Goal: Transaction & Acquisition: Purchase product/service

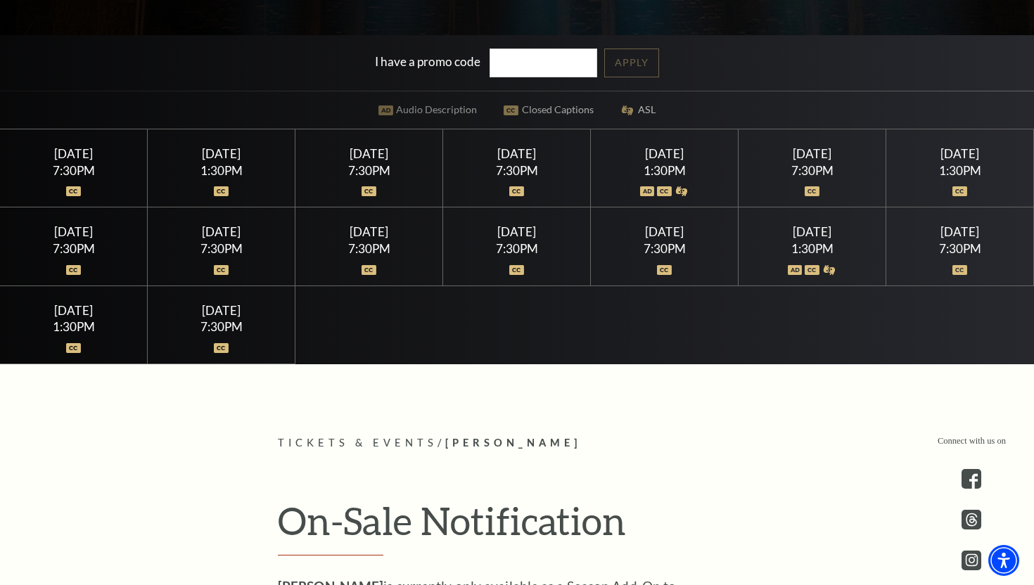
scroll to position [425, 0]
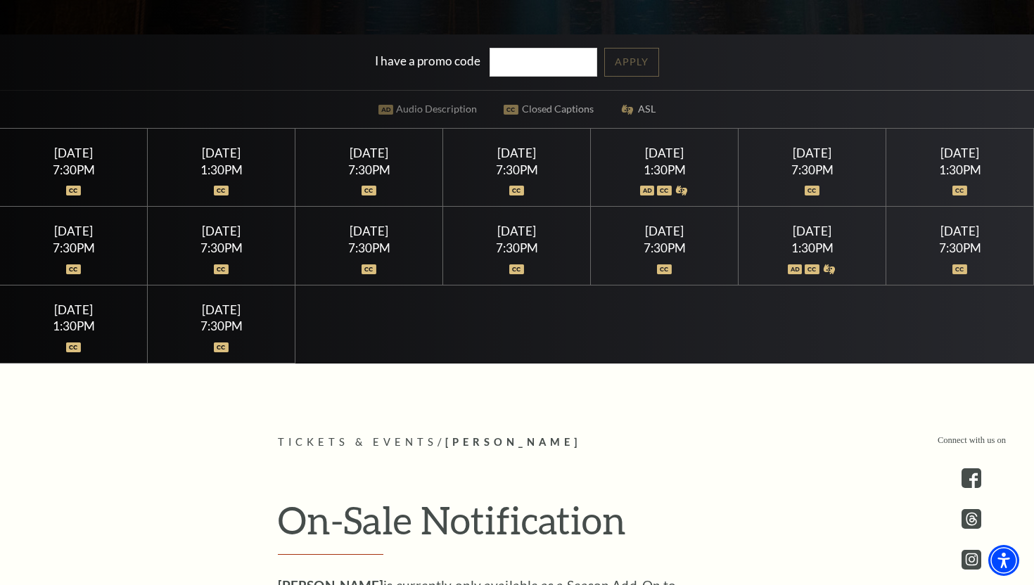
click at [757, 161] on div "Saturday July 18 7:30PM" at bounding box center [812, 168] width 148 height 78
click at [802, 169] on div "7:30PM" at bounding box center [812, 170] width 114 height 12
click at [839, 165] on div "7:30PM" at bounding box center [812, 170] width 114 height 12
click at [823, 170] on div "7:30PM" at bounding box center [812, 170] width 114 height 12
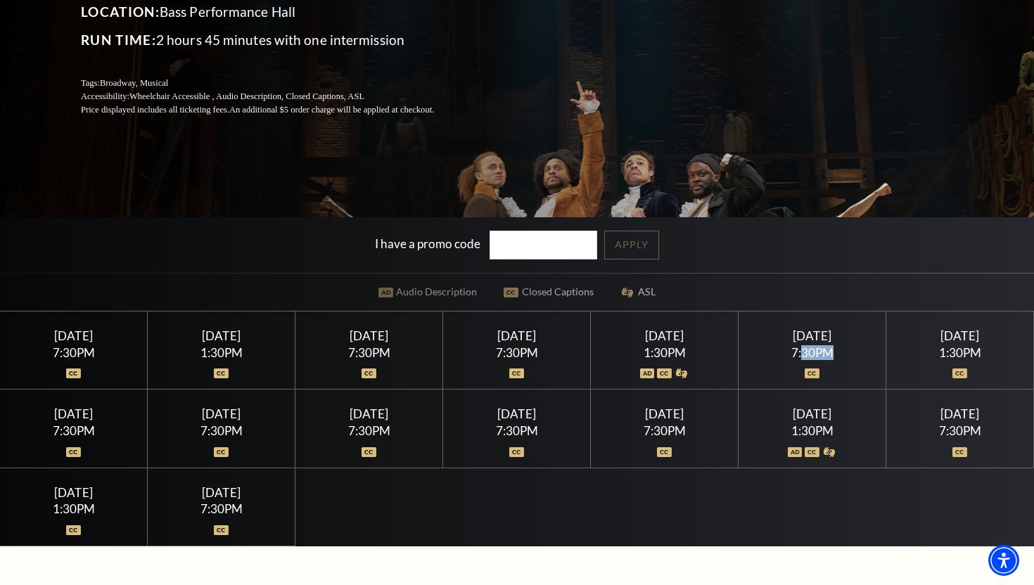
scroll to position [245, 0]
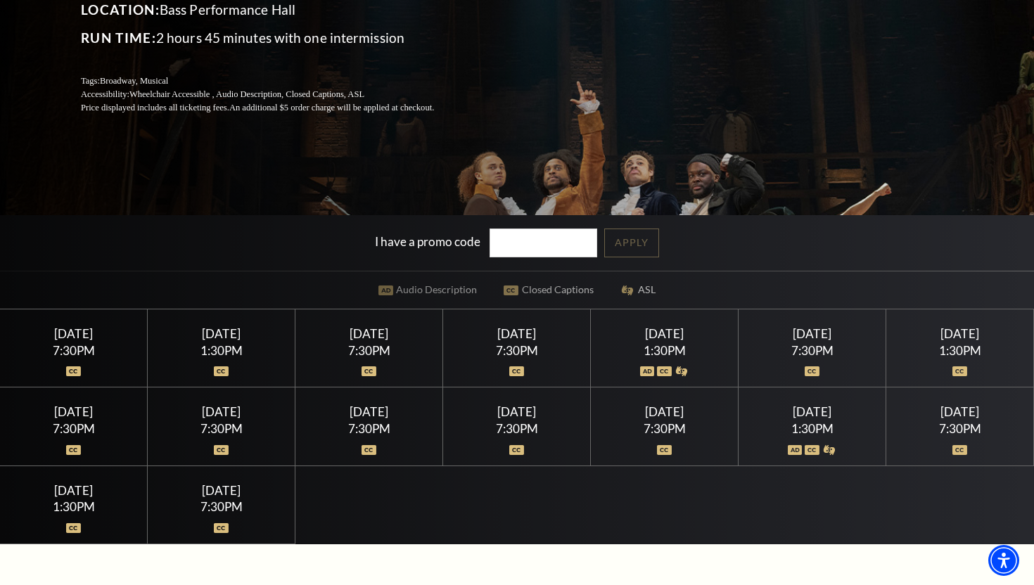
click at [80, 335] on div "Wednesday July 15" at bounding box center [74, 333] width 114 height 15
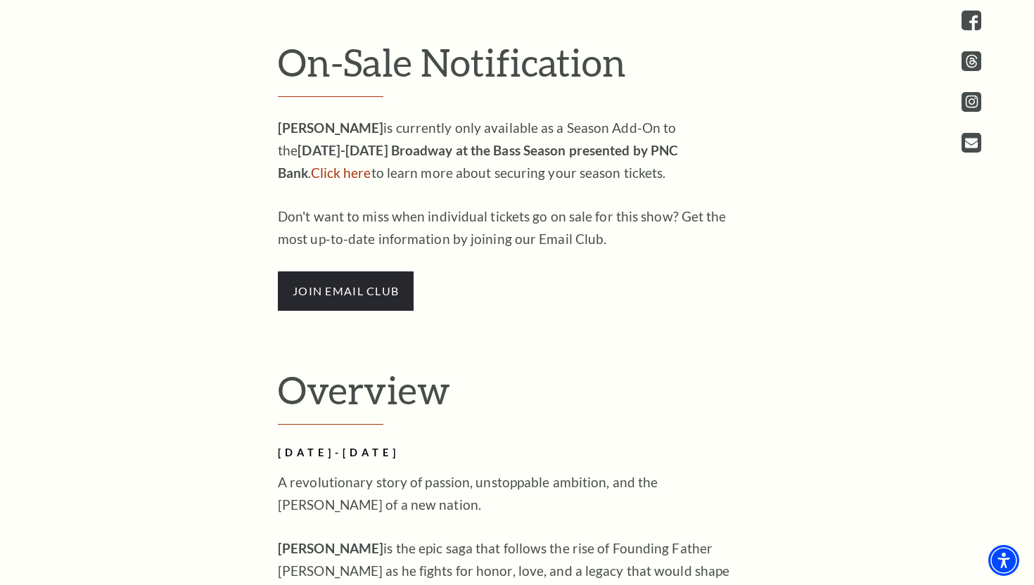
scroll to position [884, 0]
click at [371, 164] on link "Click here" at bounding box center [341, 172] width 60 height 16
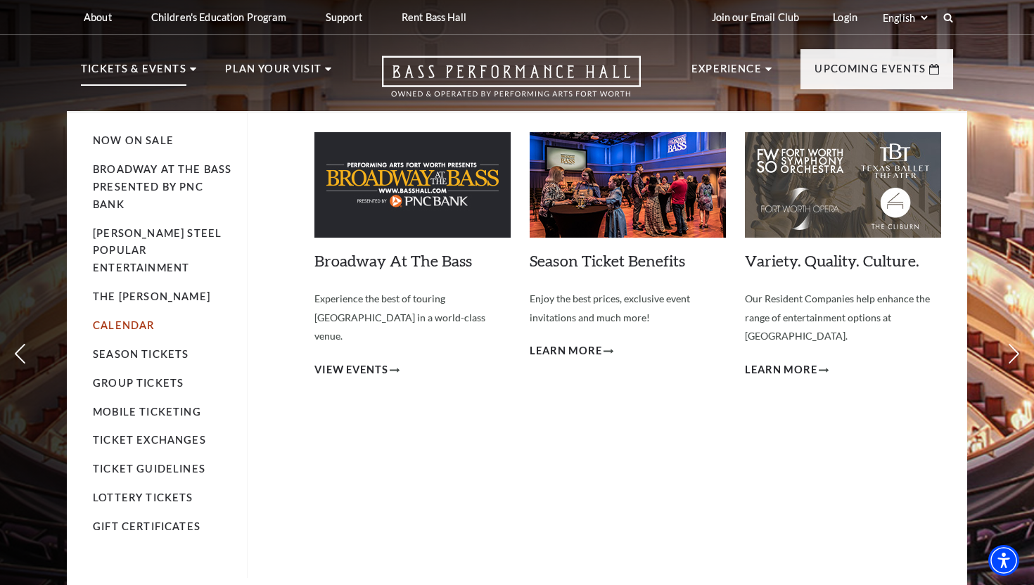
click at [131, 319] on link "Calendar" at bounding box center [123, 325] width 61 height 12
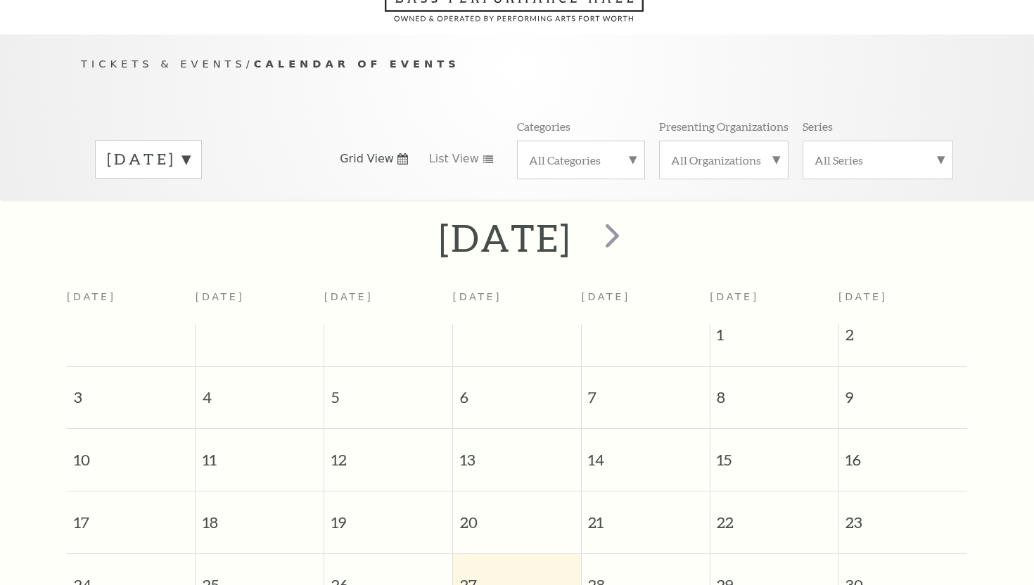
scroll to position [124, 0]
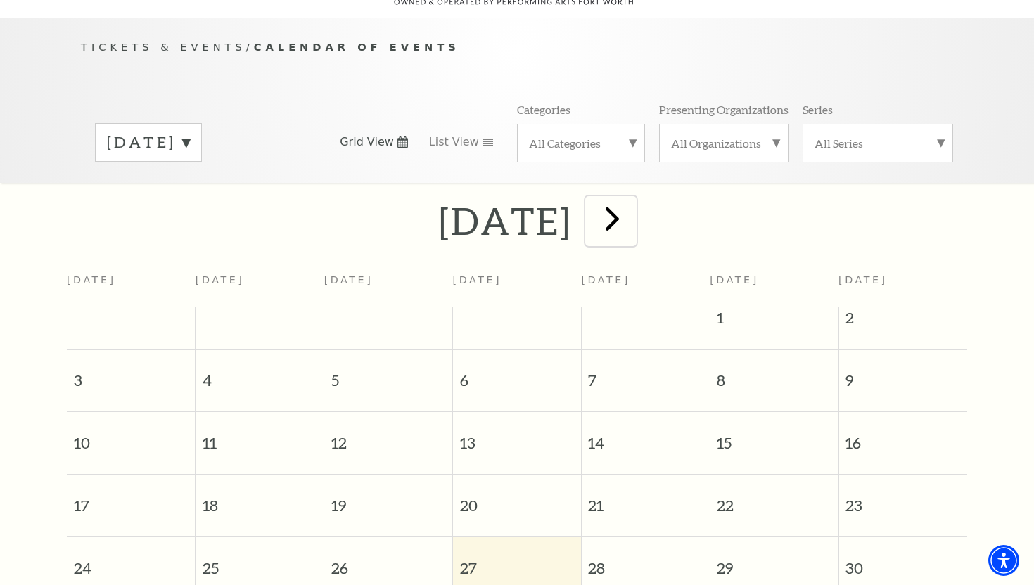
click at [632, 198] on span "next" at bounding box center [612, 218] width 40 height 40
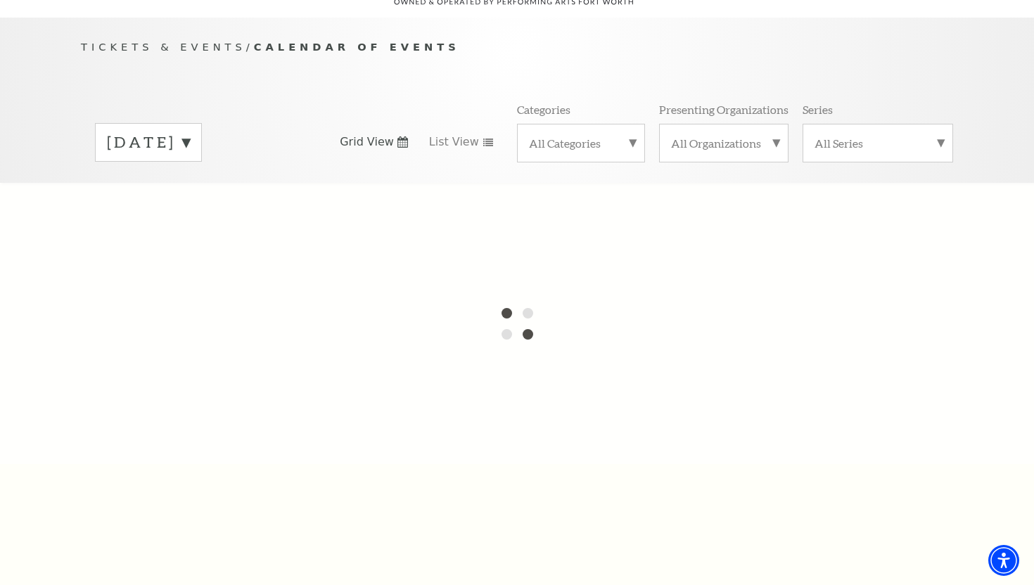
click at [656, 192] on div at bounding box center [517, 323] width 1034 height 281
click at [190, 132] on label "August 2025" at bounding box center [148, 143] width 83 height 22
click at [160, 458] on label "July 2026" at bounding box center [148, 473] width 83 height 30
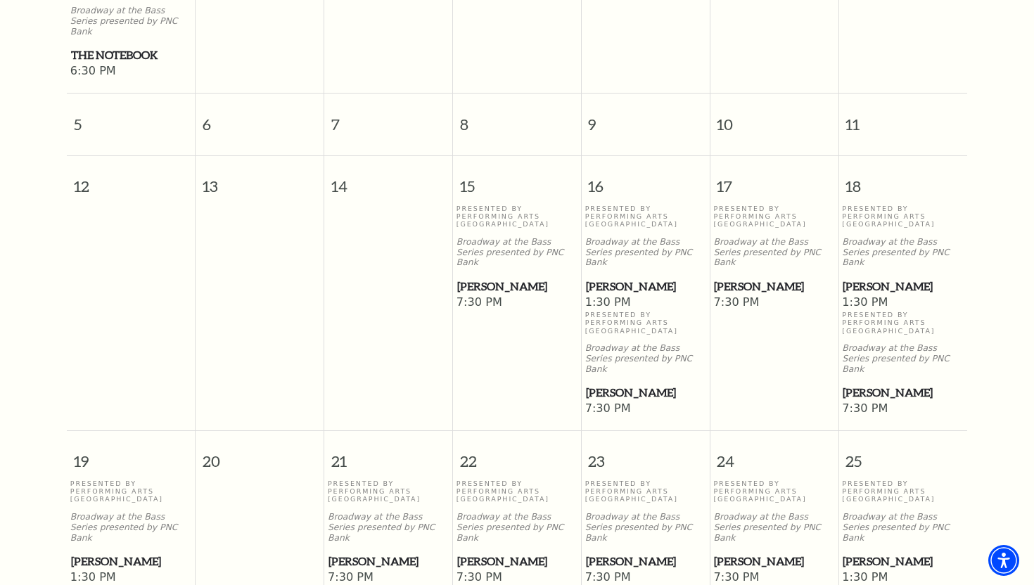
scroll to position [603, 0]
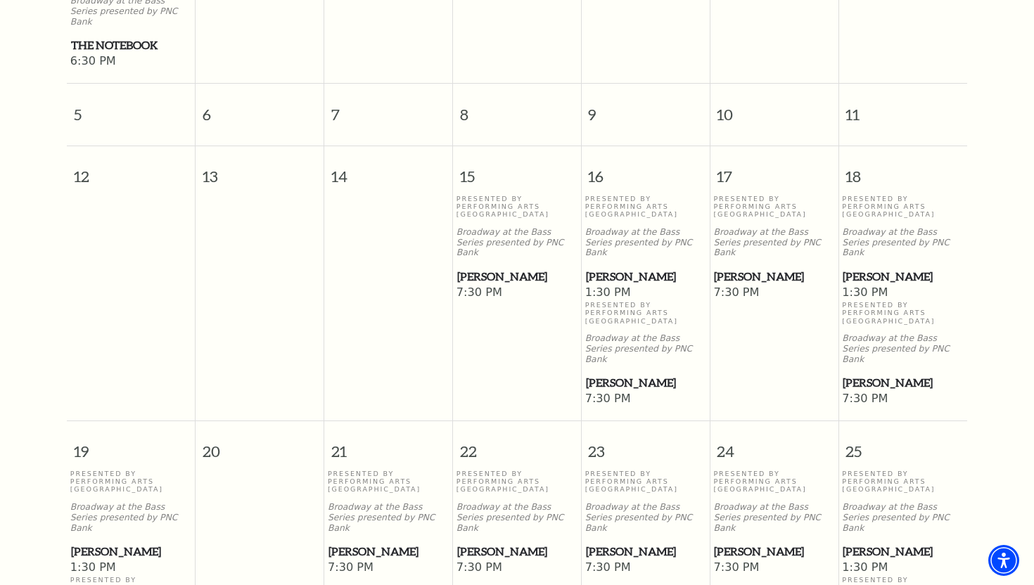
click at [877, 374] on span "[PERSON_NAME]" at bounding box center [902, 383] width 120 height 18
click at [872, 374] on span "[PERSON_NAME]" at bounding box center [902, 383] width 120 height 18
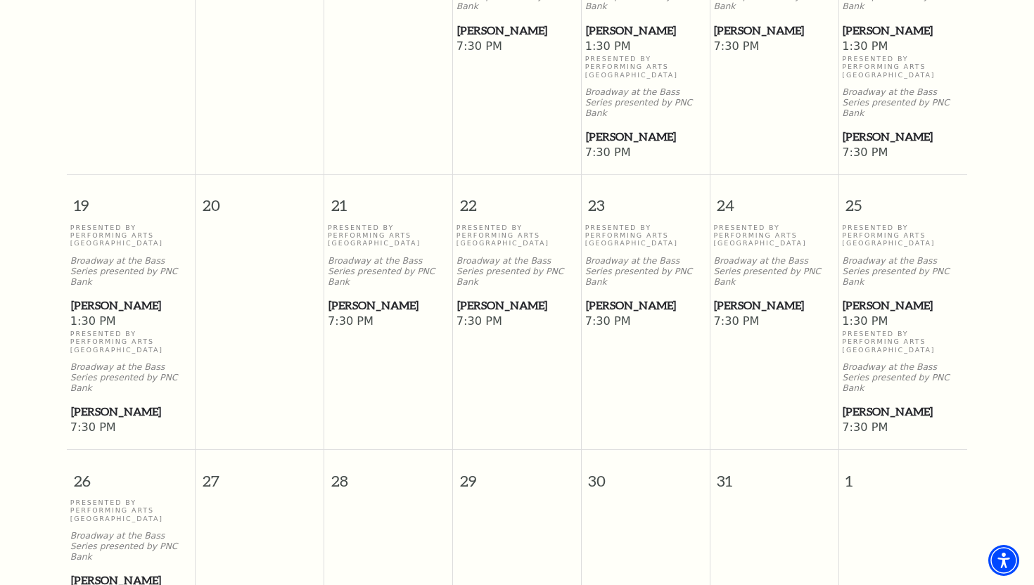
scroll to position [838, 0]
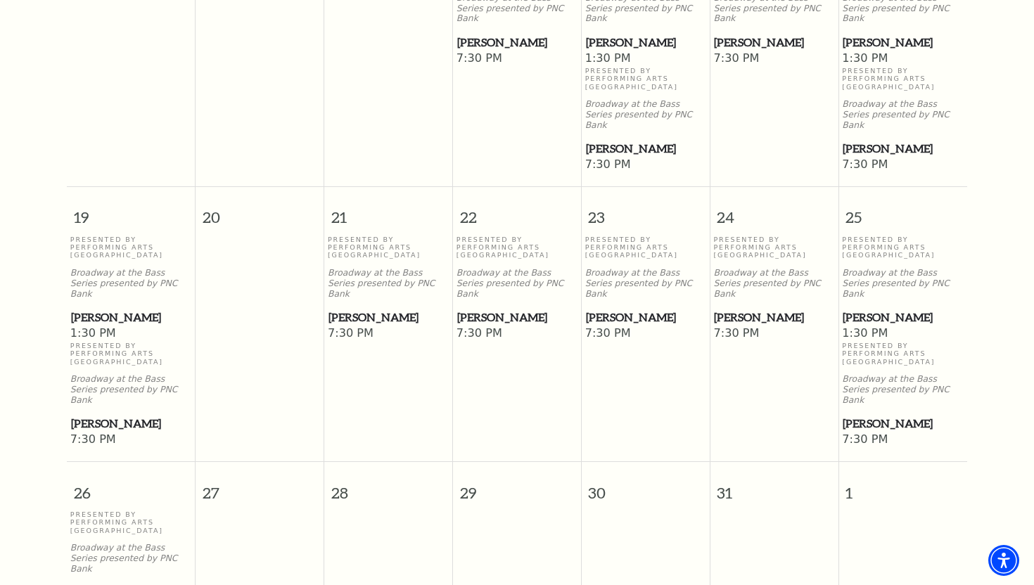
click at [861, 415] on span "[PERSON_NAME]" at bounding box center [902, 424] width 120 height 18
click at [883, 342] on div "Presented By Performing Arts Fort Worth Broadway at the Bass Series presented b…" at bounding box center [903, 387] width 122 height 91
click at [876, 374] on p "Broadway at the Bass Series presented by PNC Bank" at bounding box center [903, 389] width 122 height 31
click at [872, 432] on span "7:30 PM" at bounding box center [903, 439] width 122 height 15
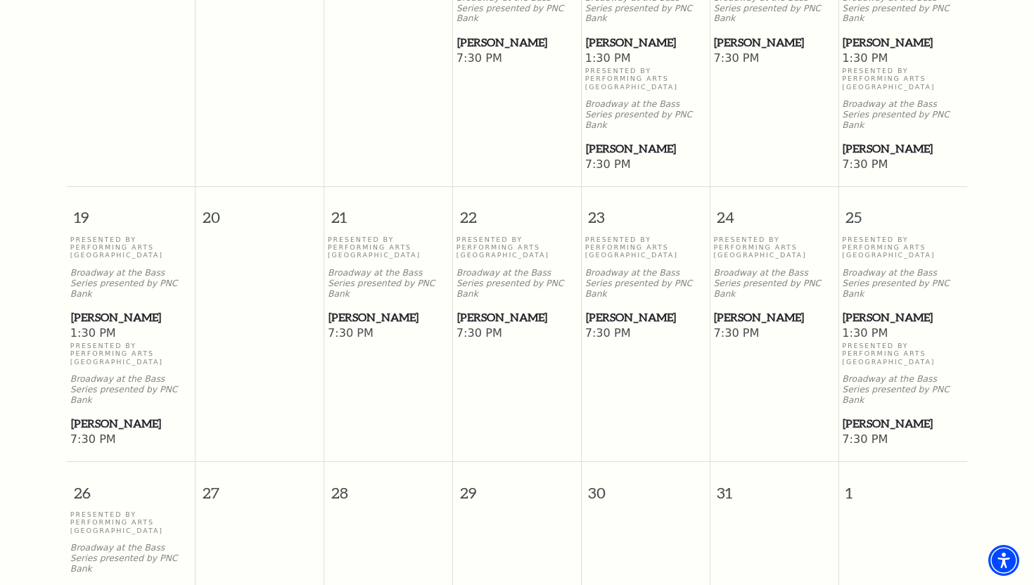
click at [871, 415] on span "[PERSON_NAME]" at bounding box center [902, 424] width 120 height 18
click at [868, 432] on span "7:30 PM" at bounding box center [903, 439] width 122 height 15
click at [866, 309] on span "[PERSON_NAME]" at bounding box center [902, 318] width 120 height 18
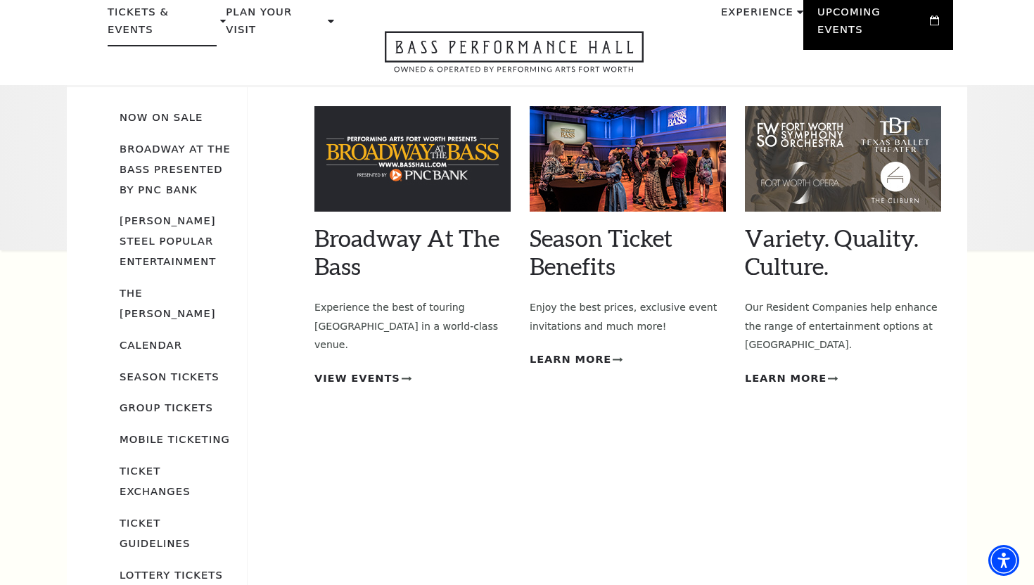
scroll to position [62, 0]
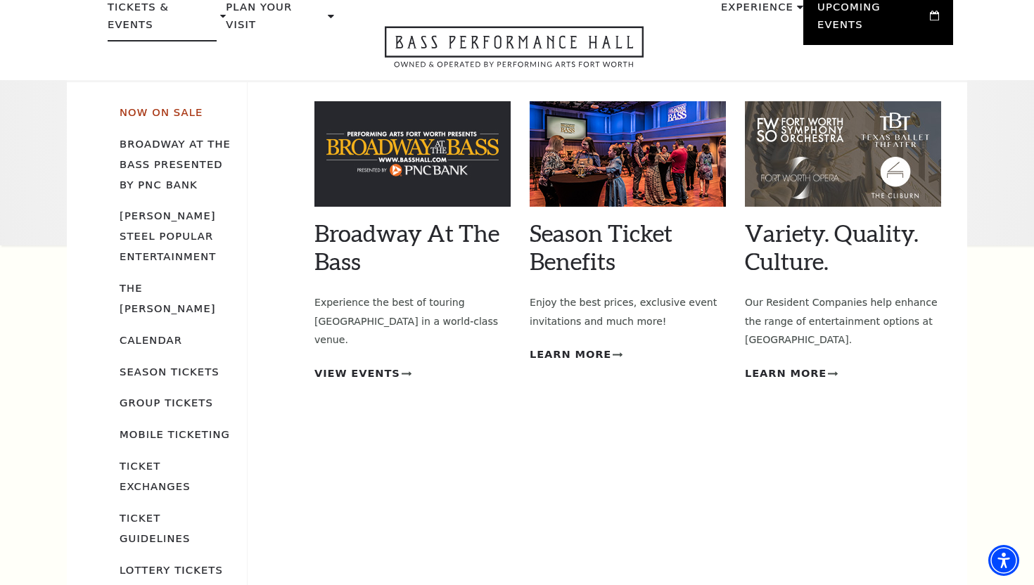
click at [172, 106] on link "Now On Sale" at bounding box center [161, 112] width 83 height 12
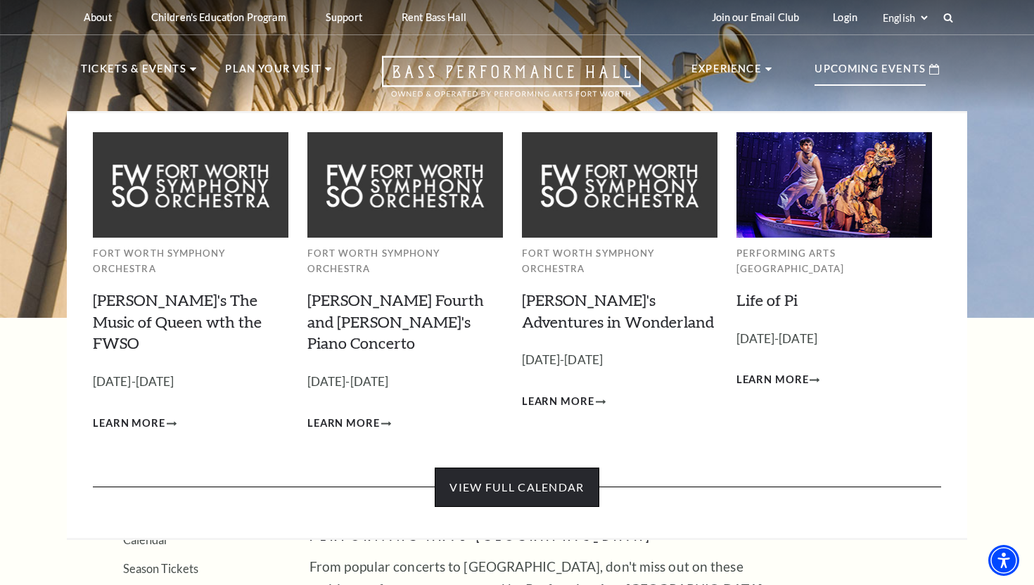
click at [504, 468] on link "View Full Calendar" at bounding box center [517, 487] width 164 height 39
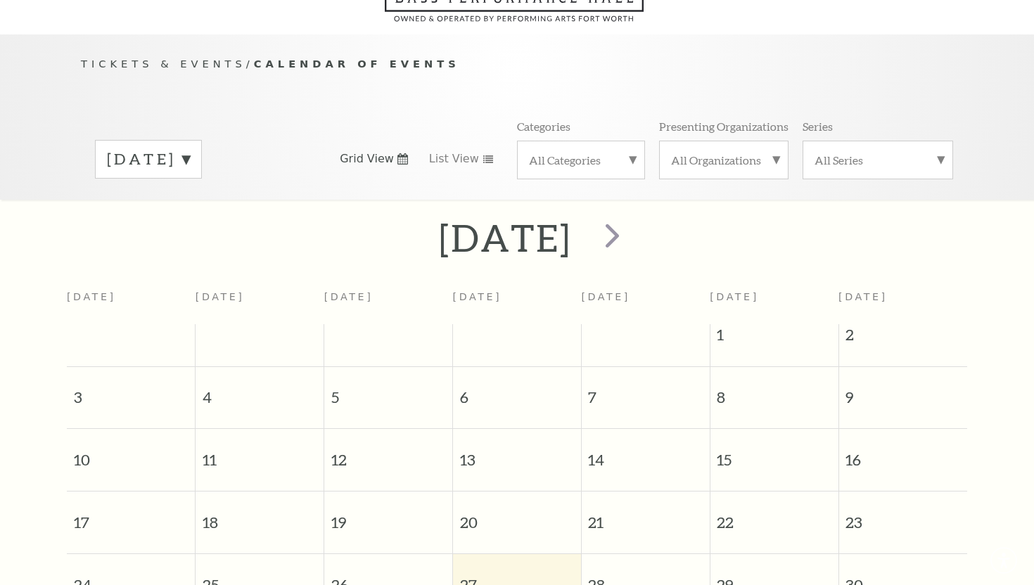
scroll to position [124, 0]
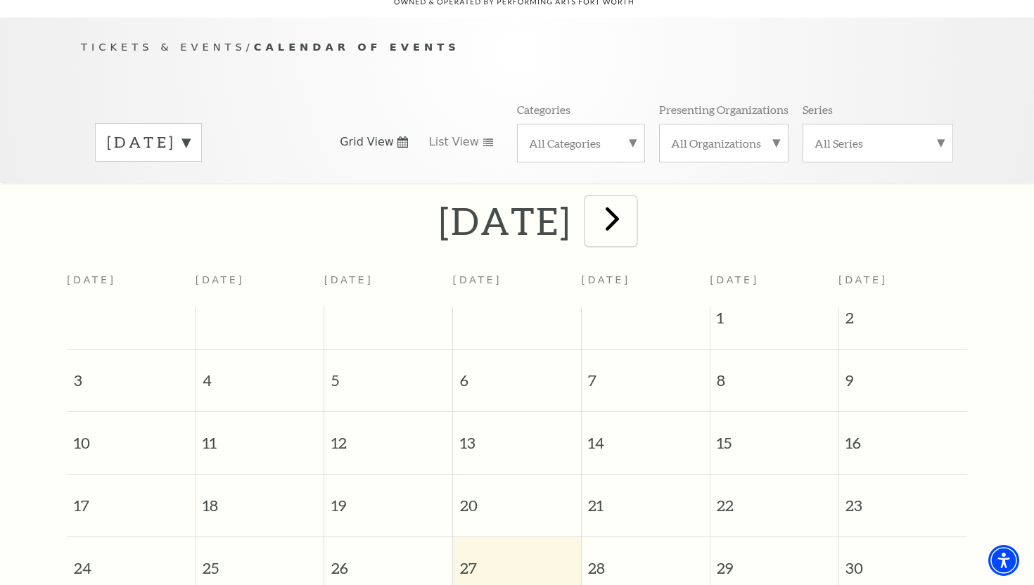
click at [632, 210] on span "next" at bounding box center [612, 218] width 40 height 40
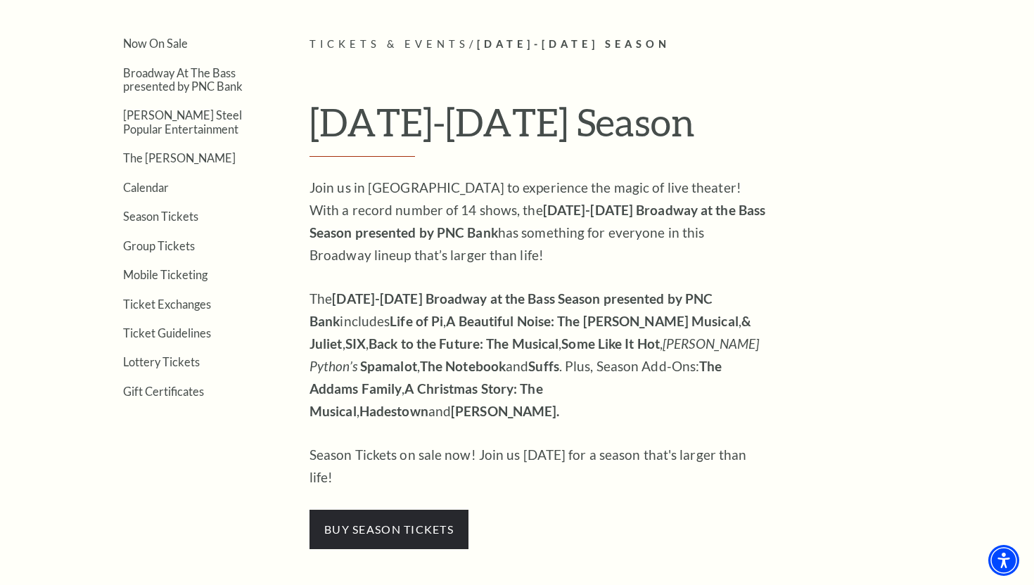
scroll to position [363, 0]
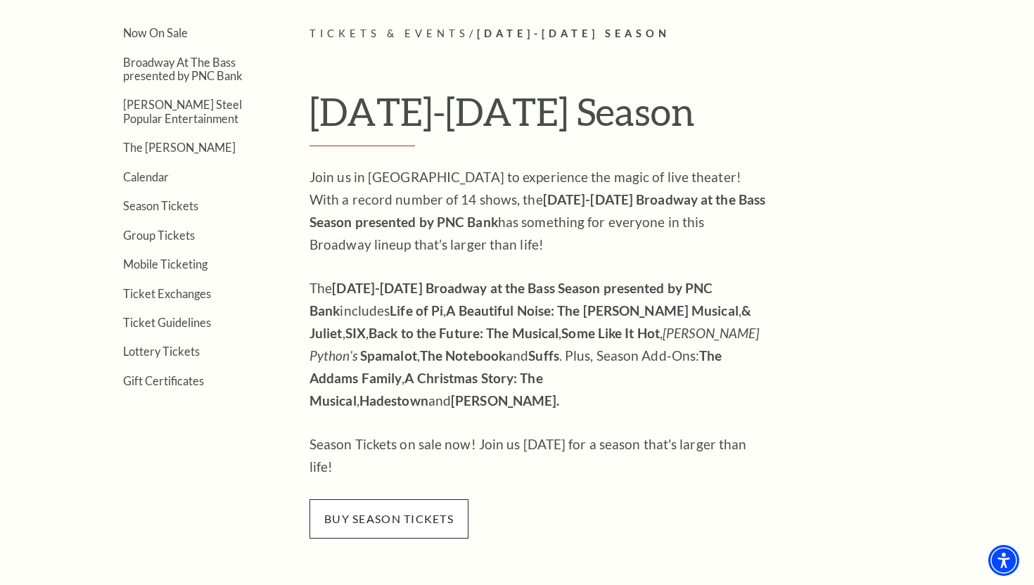
click at [406, 499] on span "buy season tickets" at bounding box center [388, 518] width 159 height 39
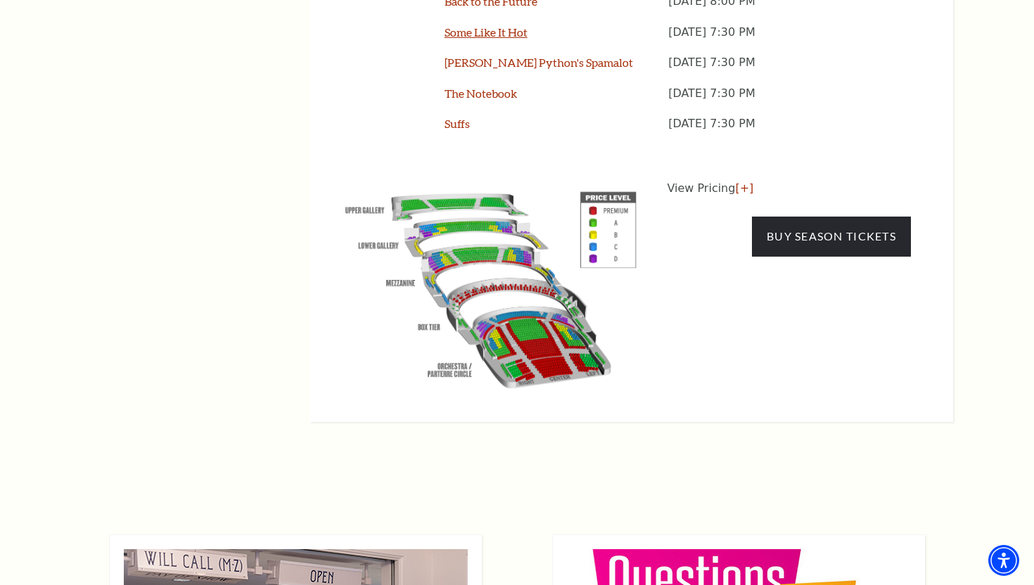
scroll to position [1399, 0]
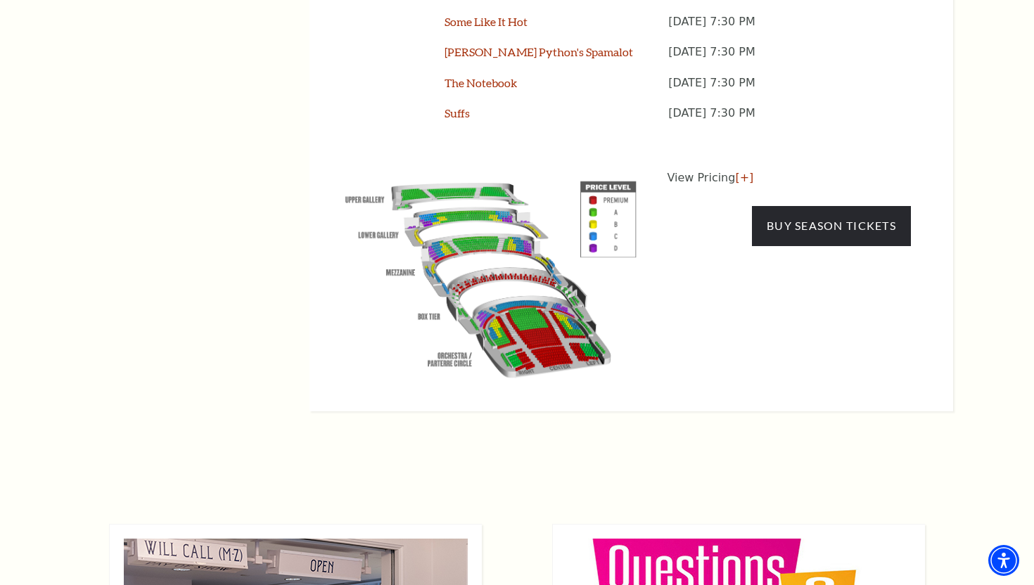
click at [533, 280] on img at bounding box center [491, 276] width 321 height 214
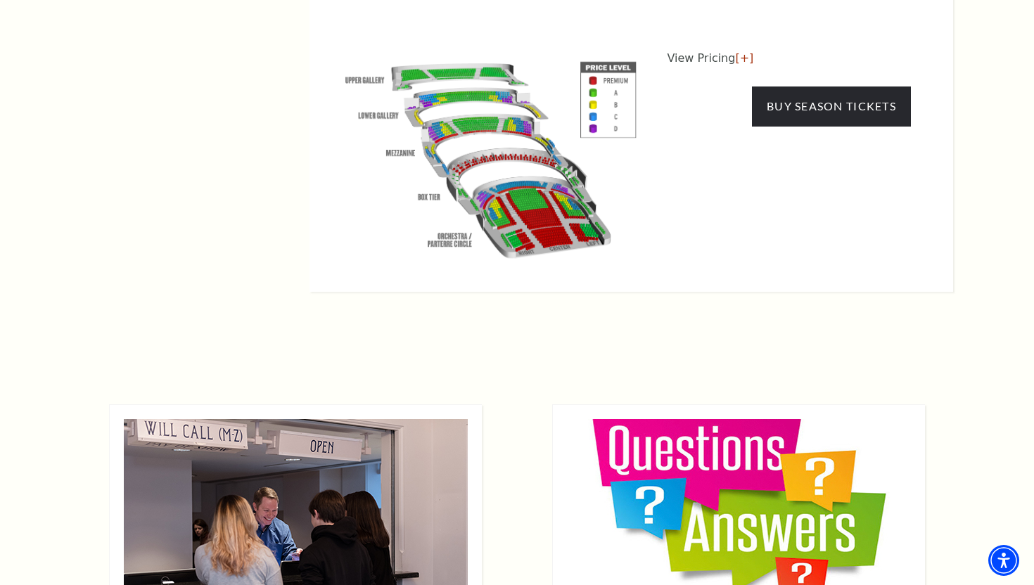
scroll to position [1442, 0]
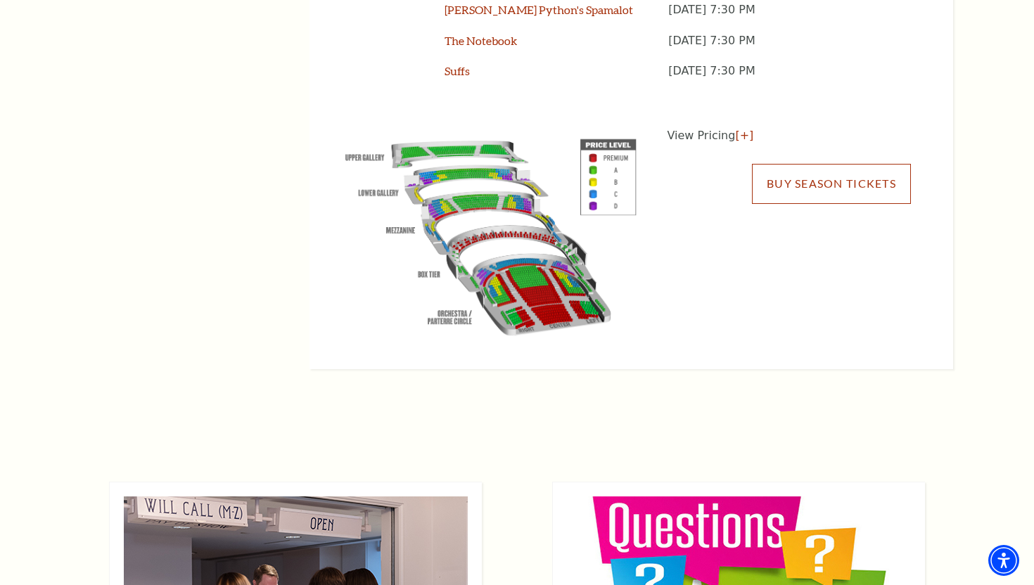
click at [814, 164] on link "Buy Season Tickets" at bounding box center [831, 183] width 159 height 39
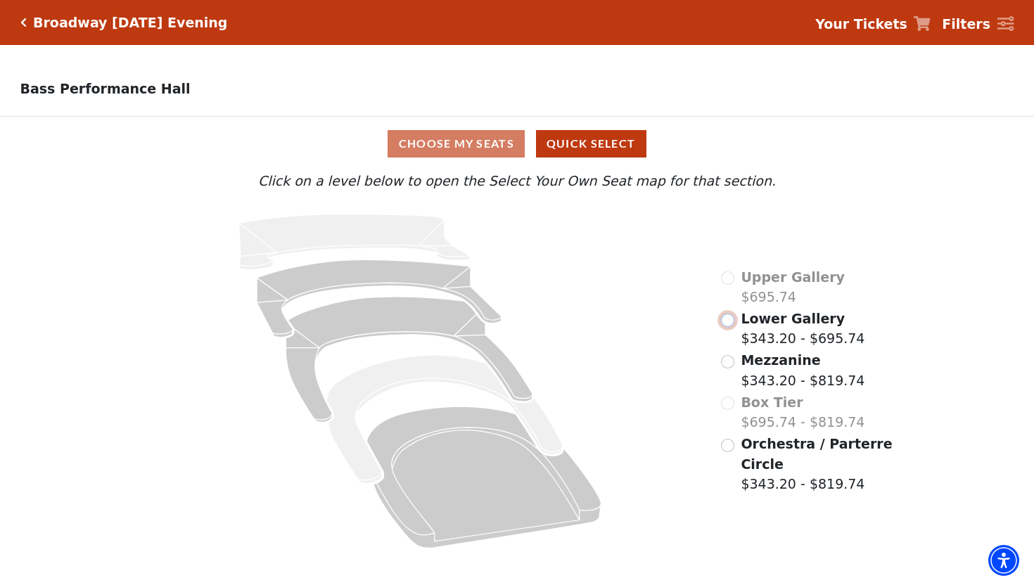
click at [731, 321] on input "Lower Gallery$343.20 - $695.74\a" at bounding box center [727, 320] width 13 height 13
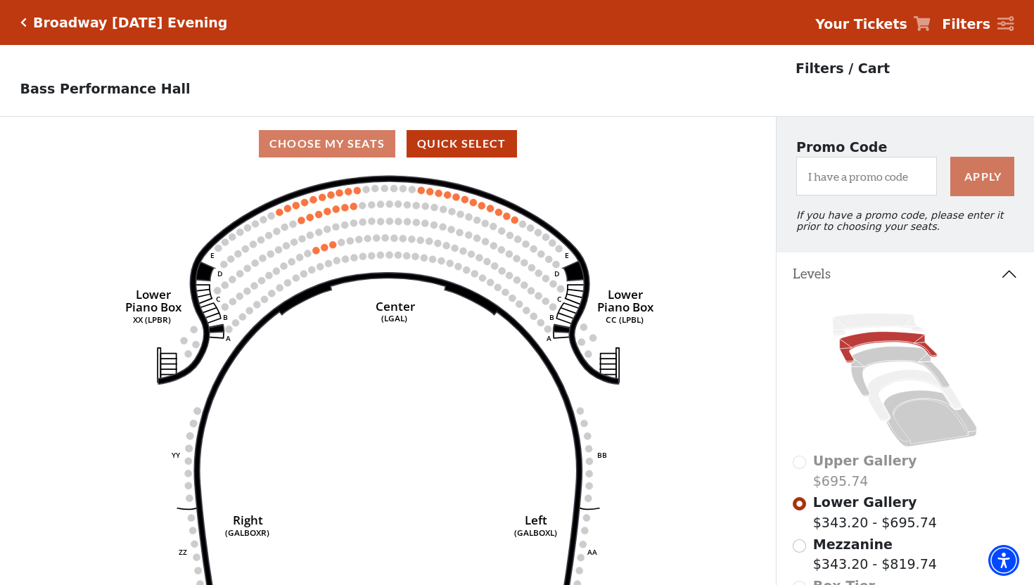
click at [20, 23] on icon "Click here to go back to filters" at bounding box center [23, 23] width 6 height 10
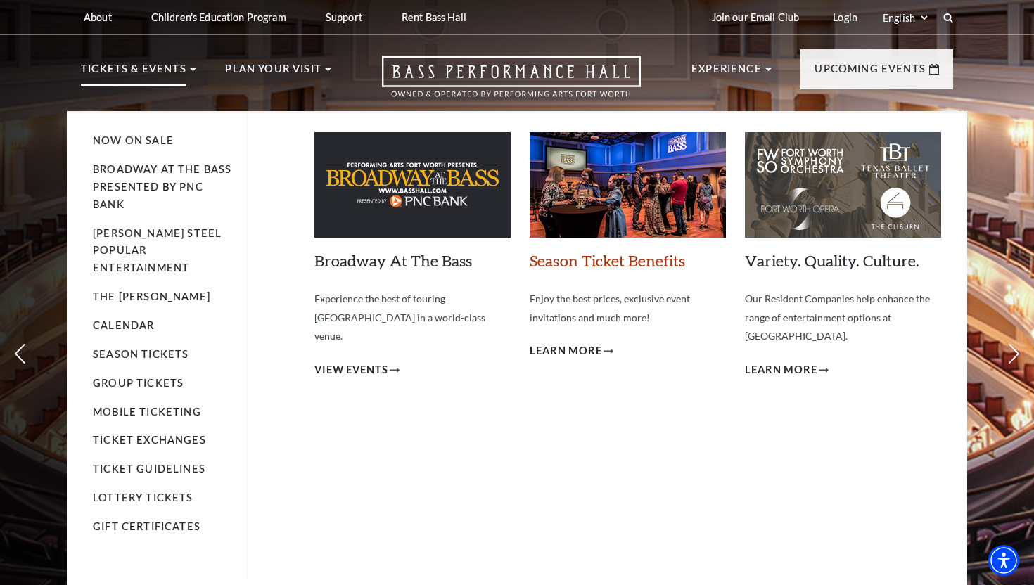
click at [604, 262] on link "Season Ticket Benefits" at bounding box center [607, 260] width 155 height 19
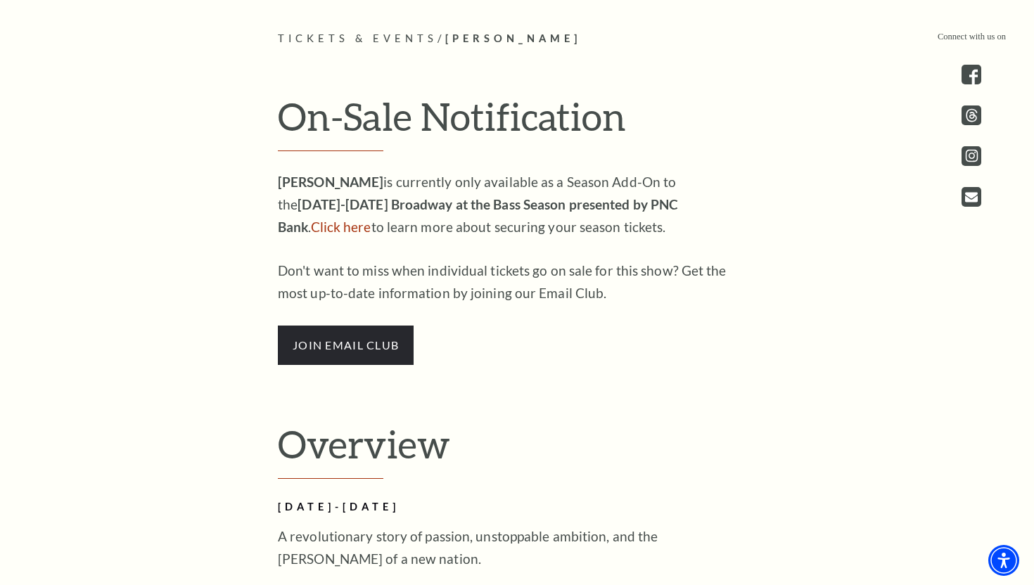
scroll to position [693, 0]
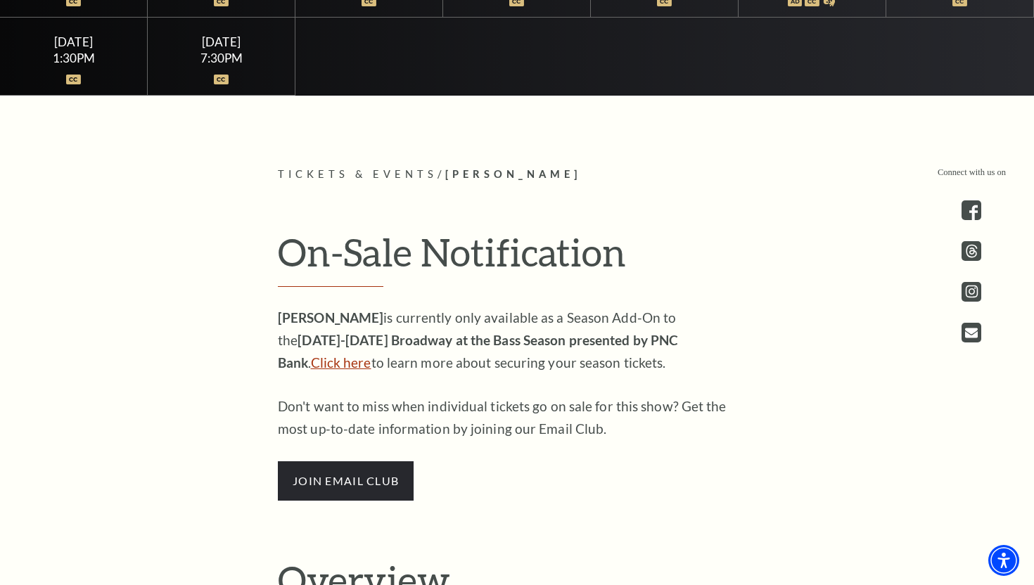
click at [371, 354] on link "Click here" at bounding box center [341, 362] width 60 height 16
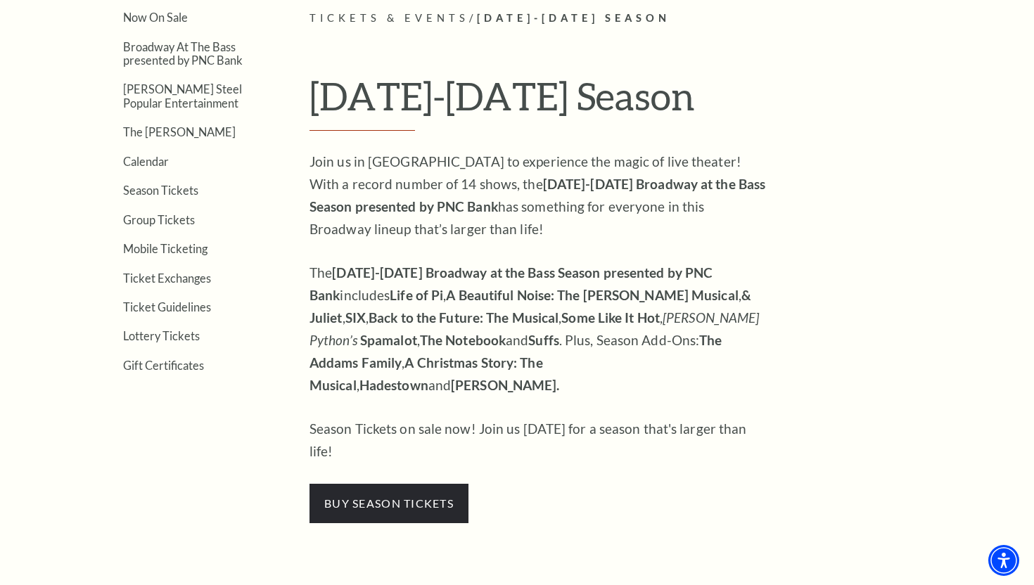
scroll to position [380, 0]
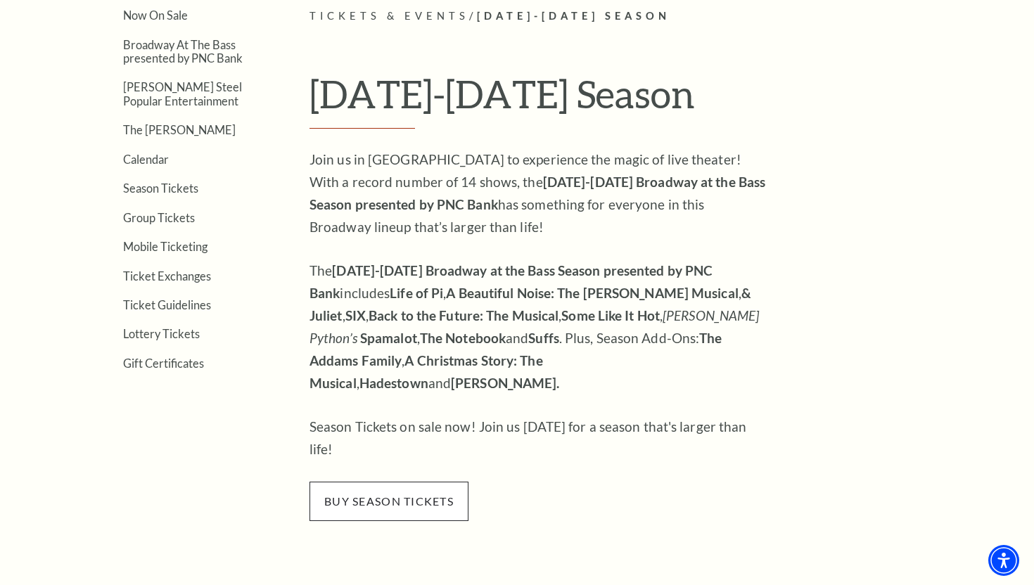
click at [392, 482] on span "buy season tickets" at bounding box center [388, 501] width 159 height 39
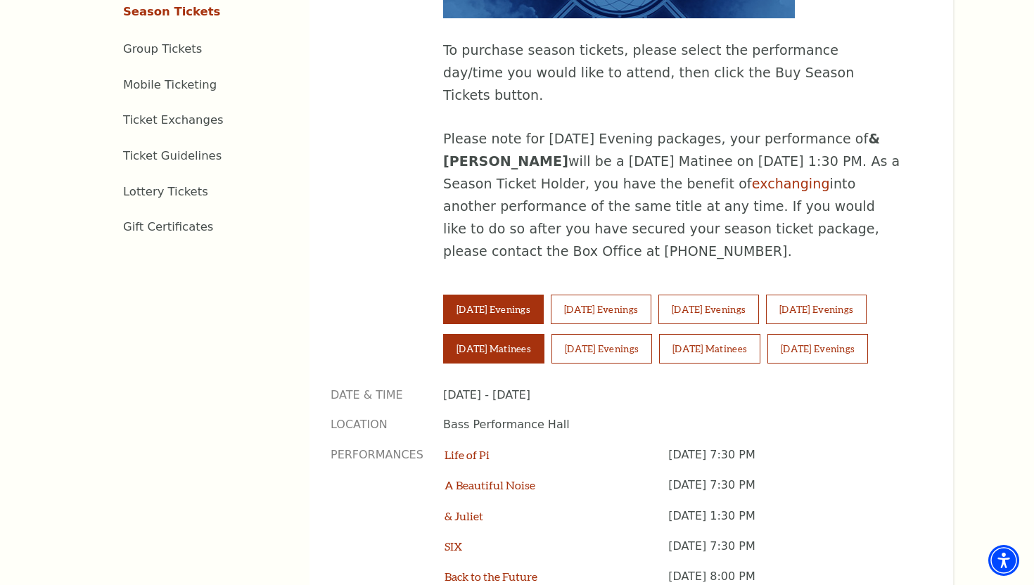
scroll to position [818, 0]
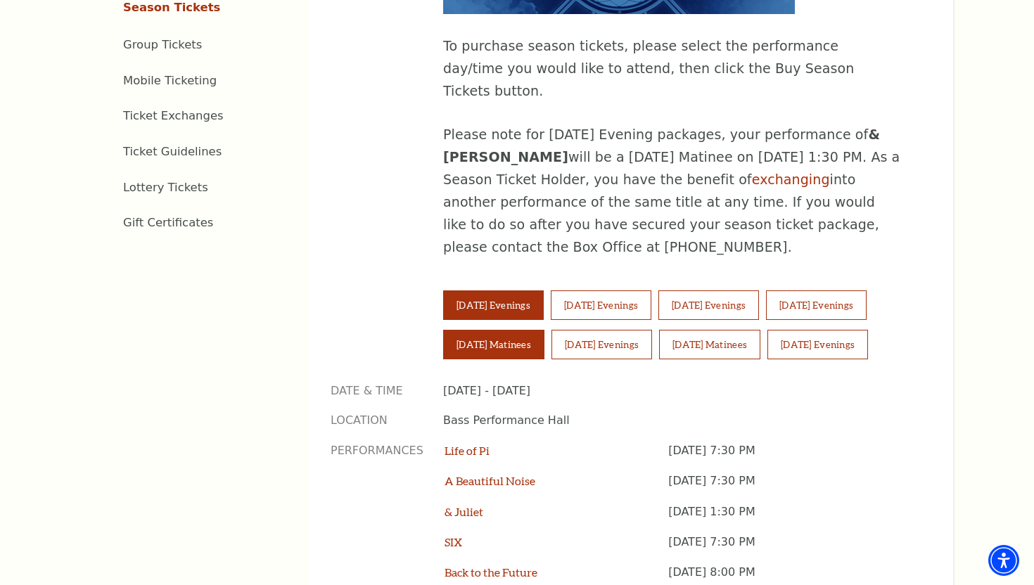
click at [483, 330] on button "Saturday Matinees" at bounding box center [493, 345] width 101 height 30
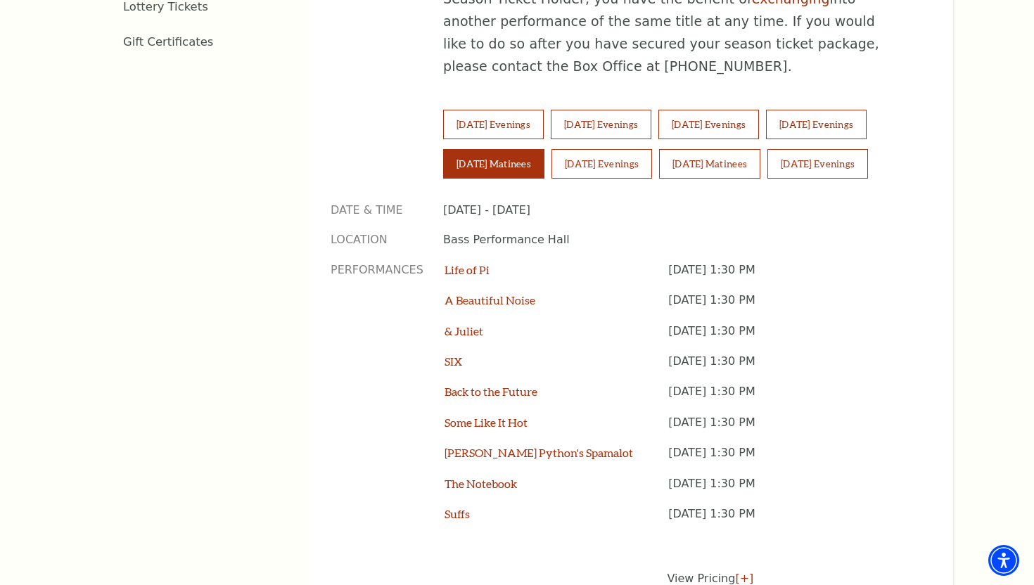
scroll to position [996, 0]
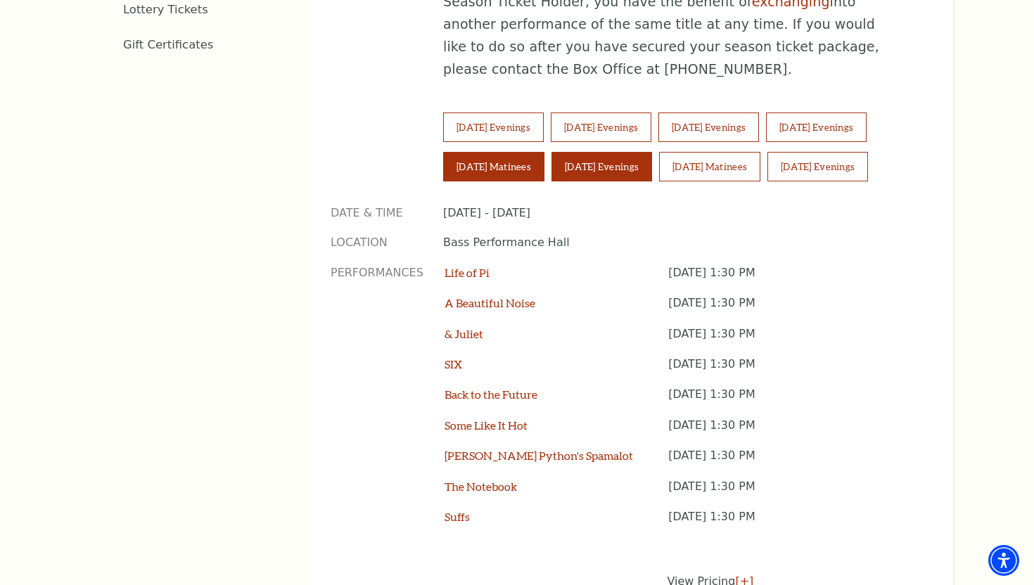
click at [610, 152] on button "Saturday Evenings" at bounding box center [601, 167] width 101 height 30
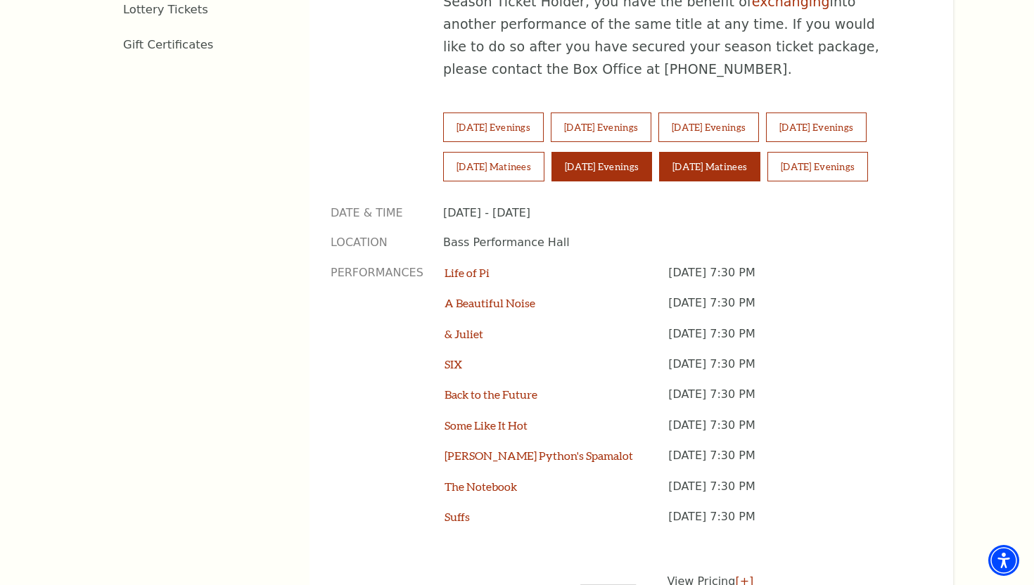
click at [721, 152] on button "Sunday Matinees" at bounding box center [709, 167] width 101 height 30
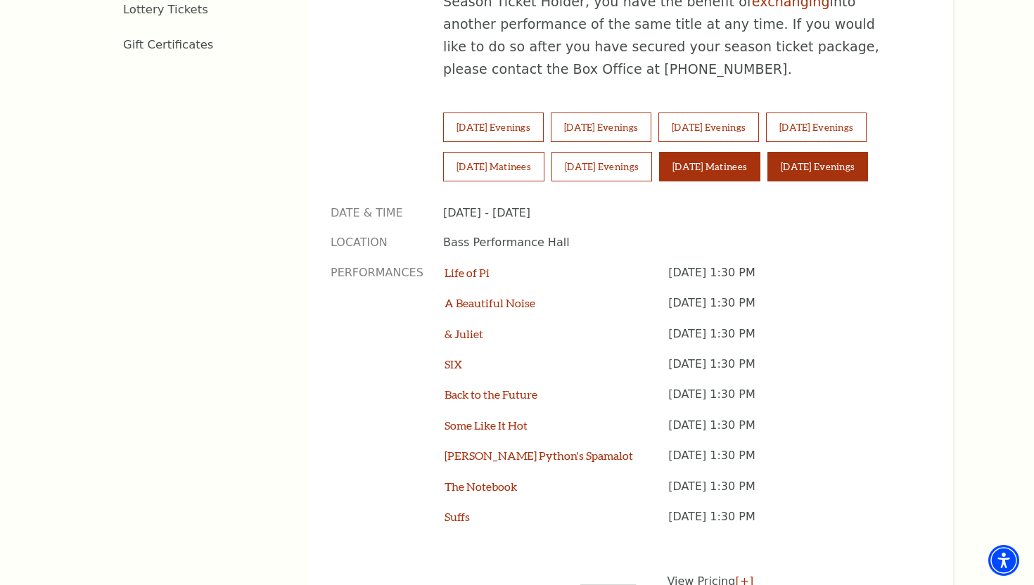
click at [816, 152] on button "Sunday Evenings" at bounding box center [817, 167] width 101 height 30
click at [473, 480] on link "The Notebook" at bounding box center [480, 486] width 72 height 13
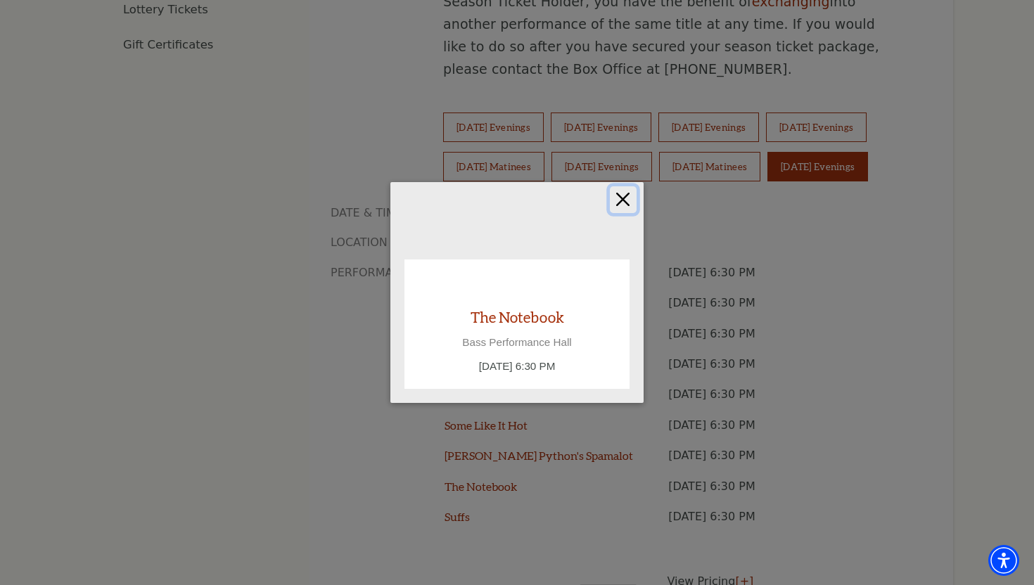
click at [617, 198] on button "Close" at bounding box center [623, 199] width 27 height 27
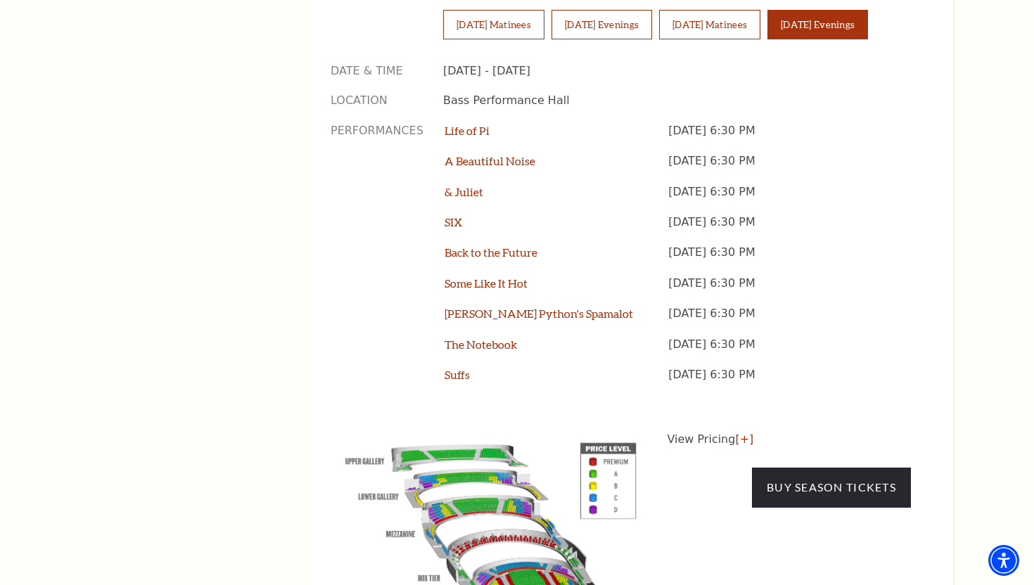
scroll to position [1132, 0]
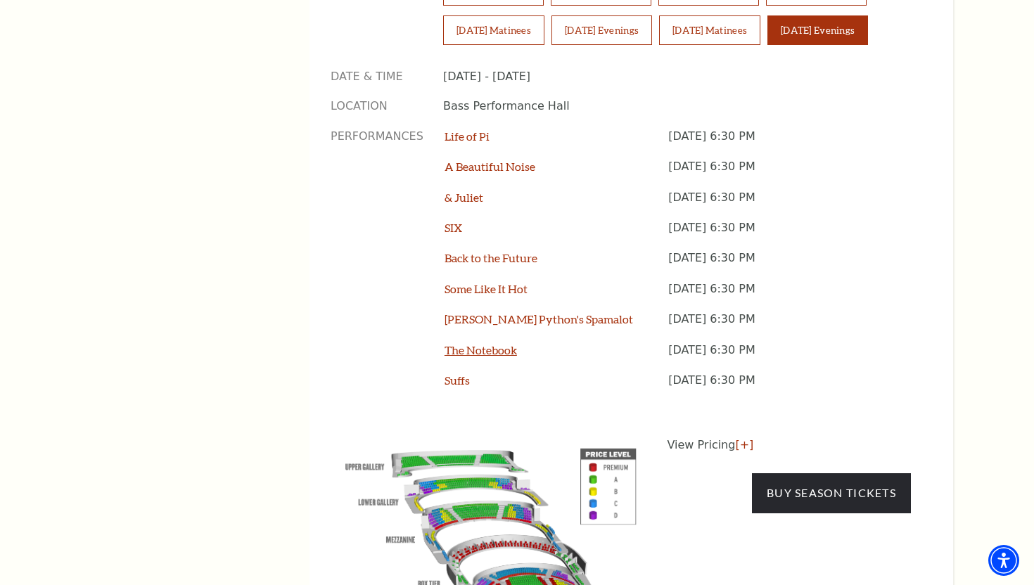
click at [466, 343] on link "The Notebook" at bounding box center [480, 349] width 72 height 13
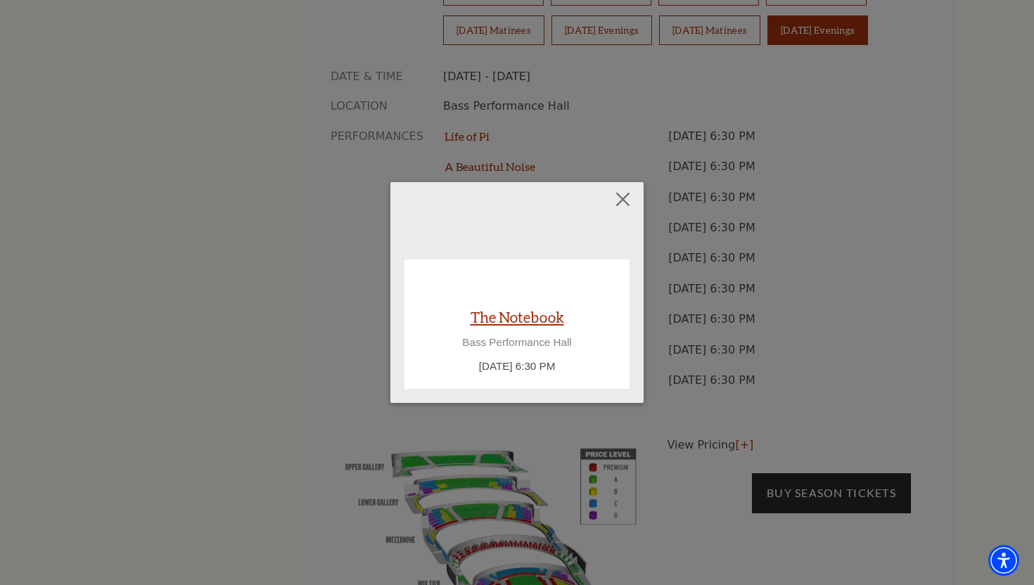
click at [537, 318] on link "The Notebook" at bounding box center [517, 316] width 94 height 19
click at [624, 205] on button "Close" at bounding box center [623, 199] width 27 height 27
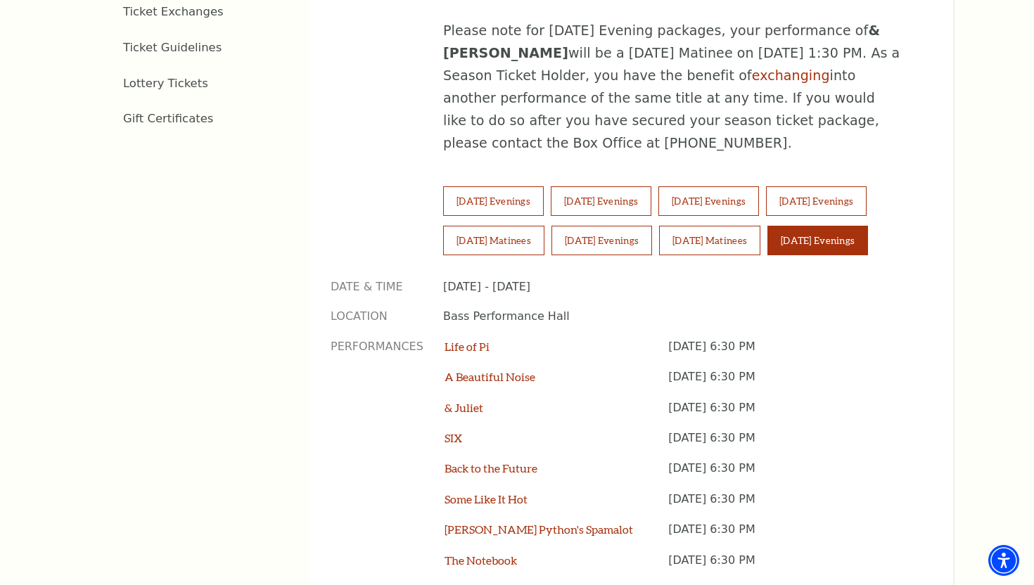
scroll to position [919, 0]
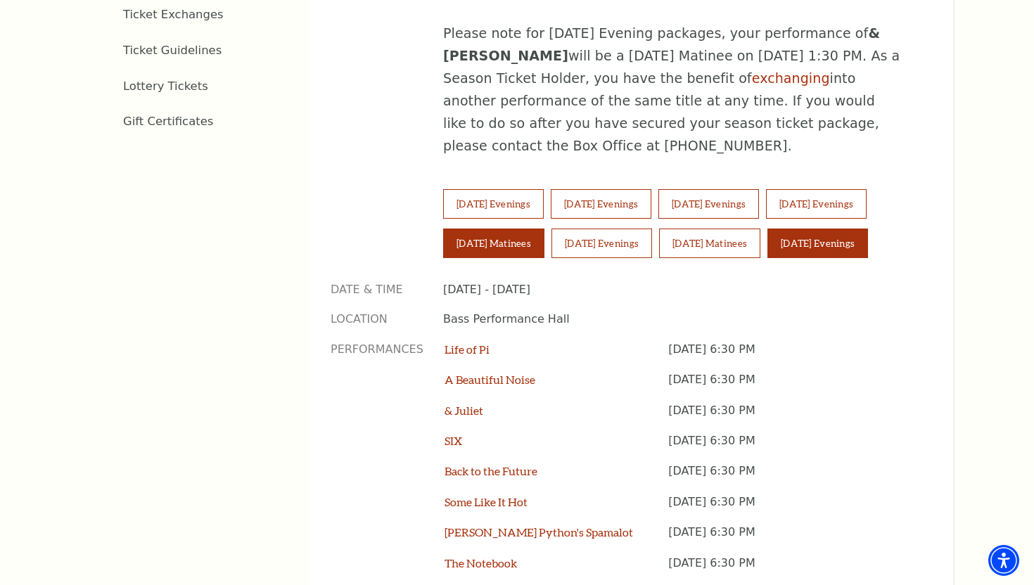
click at [489, 229] on button "Saturday Matinees" at bounding box center [493, 244] width 101 height 30
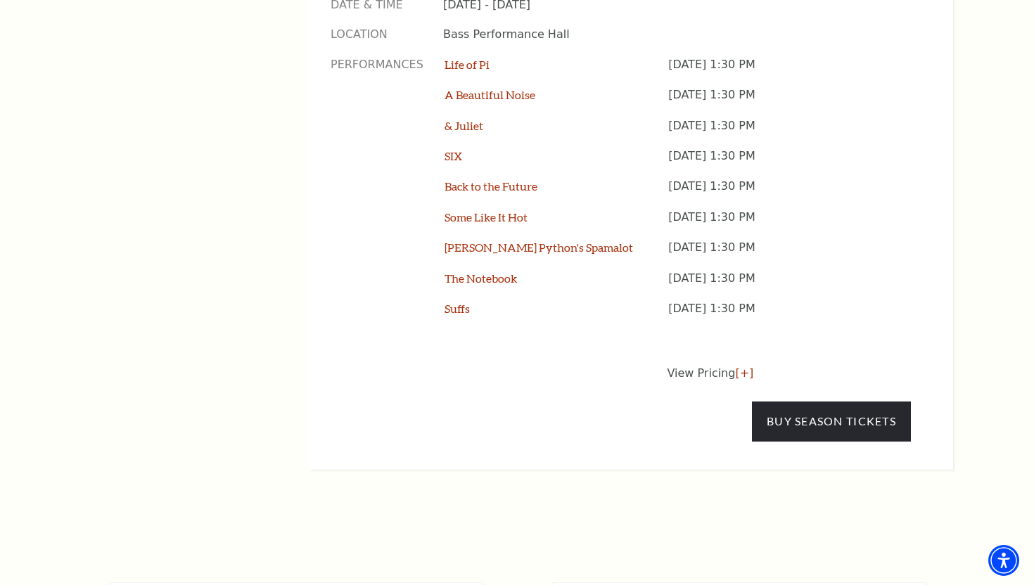
scroll to position [1215, 0]
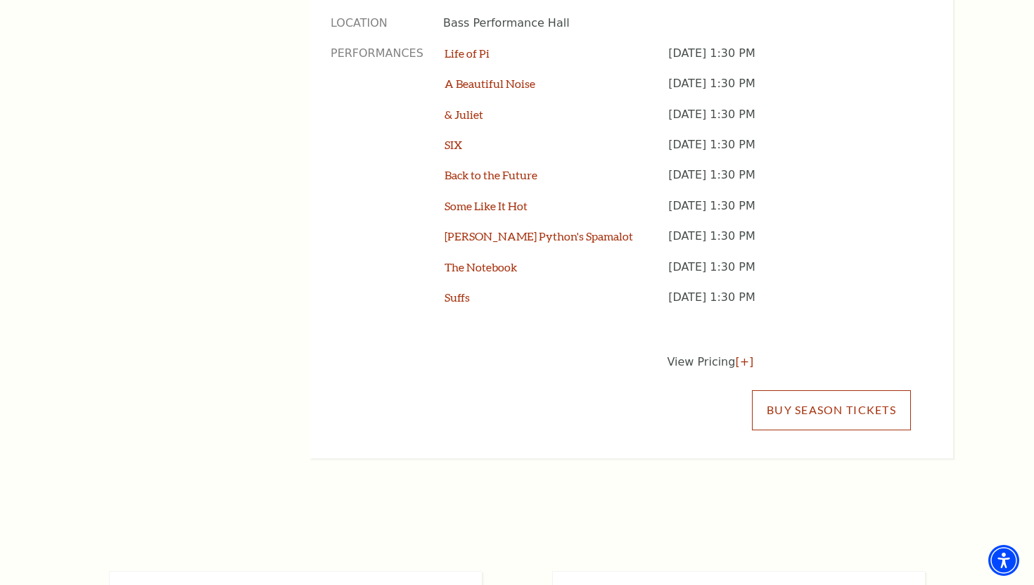
click at [792, 390] on link "Buy Season Tickets" at bounding box center [831, 409] width 159 height 39
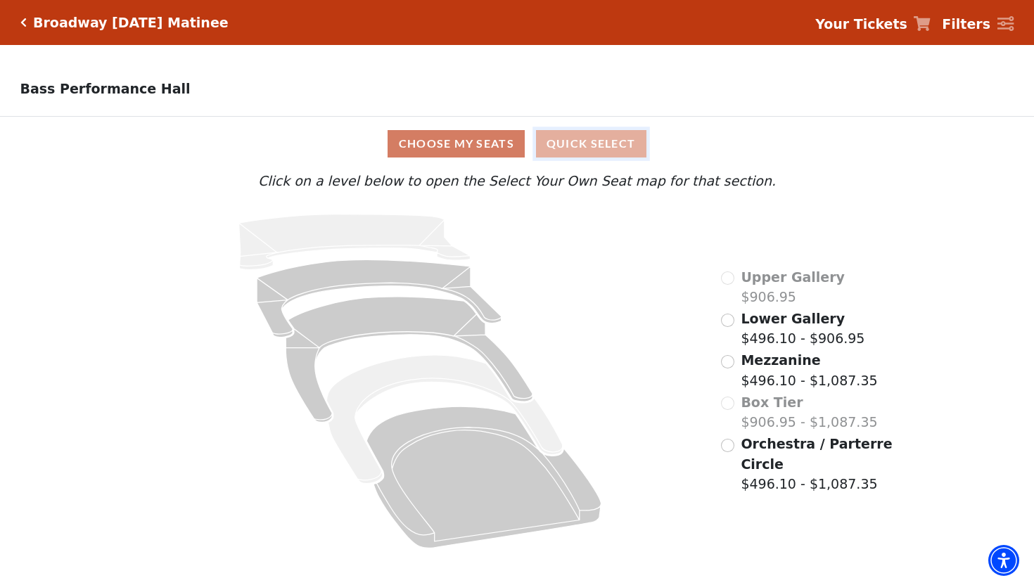
click at [610, 150] on button "Quick Select" at bounding box center [591, 143] width 110 height 27
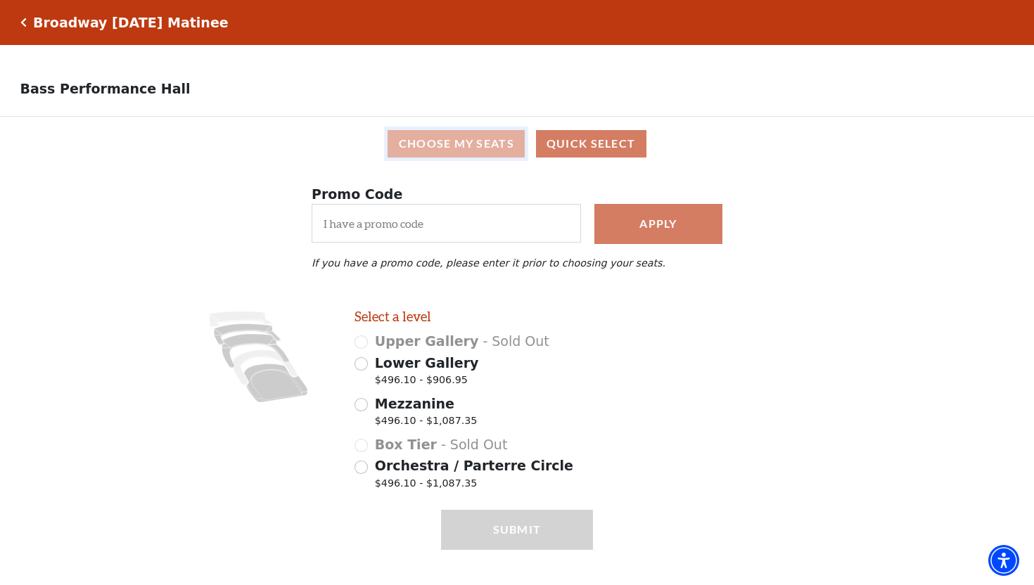
click at [462, 141] on button "Choose My Seats" at bounding box center [455, 143] width 137 height 27
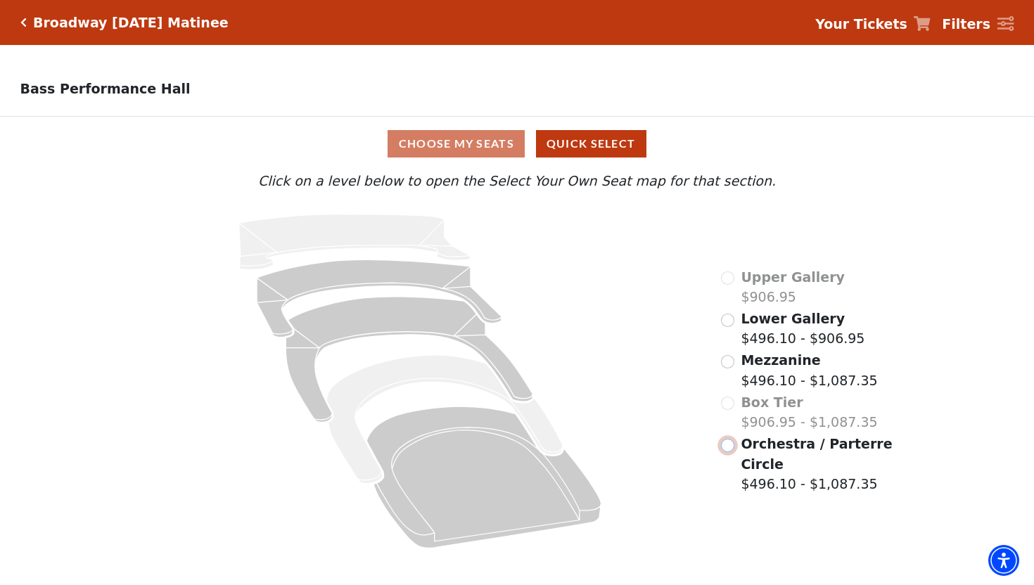
click at [731, 449] on input "Orchestra / Parterre Circle$496.10 - $1,087.35\a" at bounding box center [727, 445] width 13 height 13
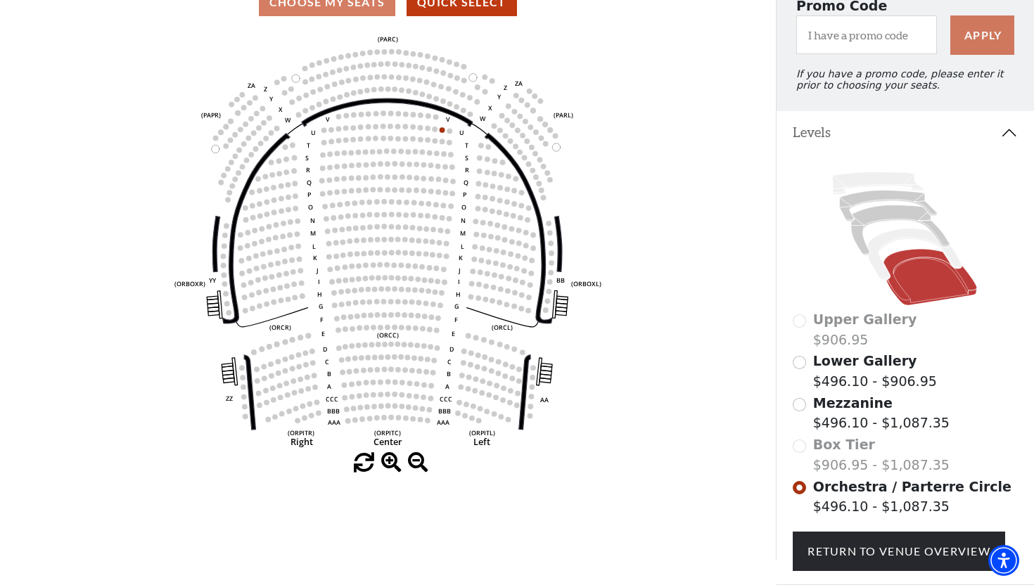
scroll to position [156, 0]
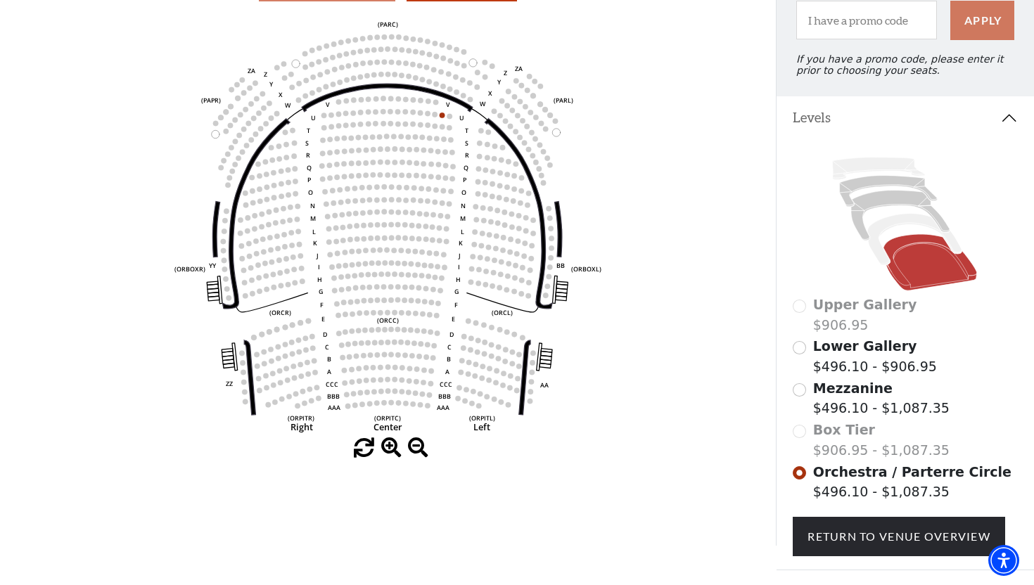
click at [443, 117] on use "Seat Selected" at bounding box center [443, 115] width 6 height 6
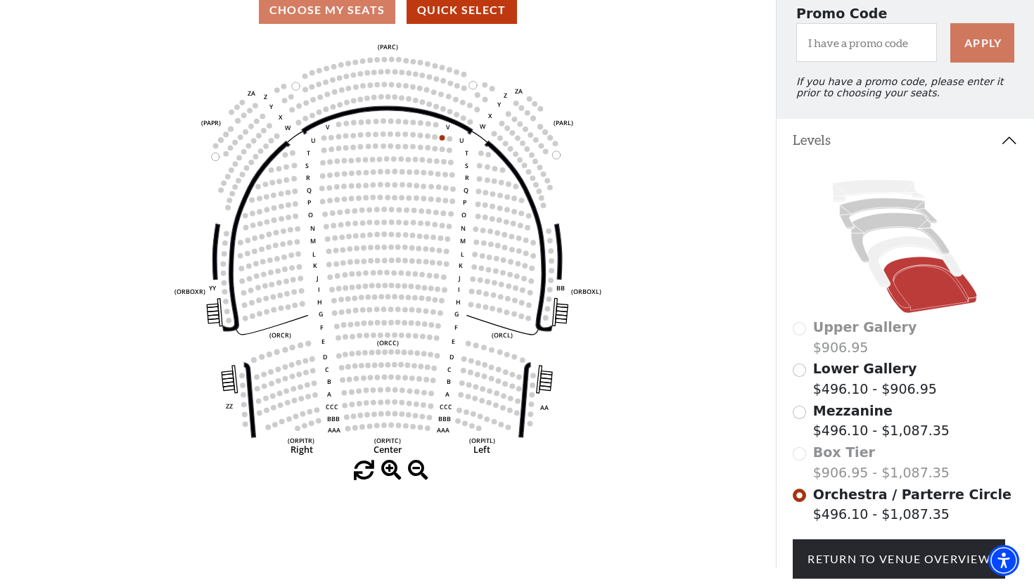
scroll to position [0, 0]
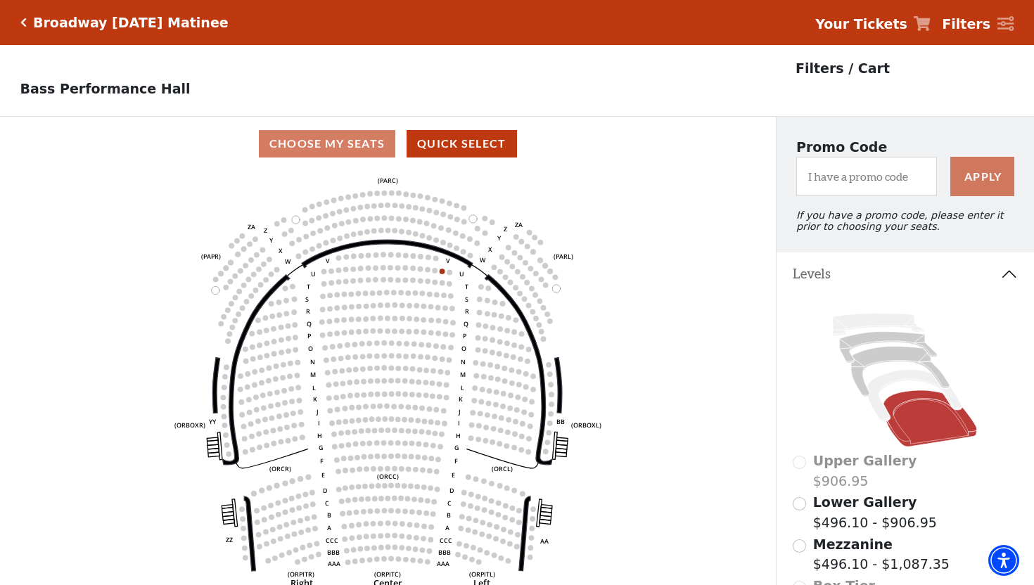
click at [25, 25] on icon "Click here to go back to filters" at bounding box center [23, 23] width 6 height 10
